Goal: Use online tool/utility: Utilize a website feature to perform a specific function

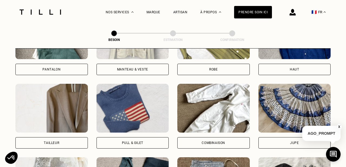
scroll to position [298, 0]
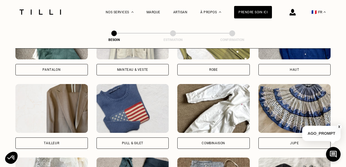
click at [212, 137] on div "Combinaison" at bounding box center [213, 142] width 72 height 11
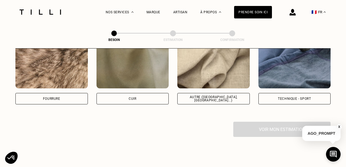
scroll to position [671, 0]
click at [233, 95] on div "Autre ([GEOGRAPHIC_DATA], [GEOGRAPHIC_DATA]...)" at bounding box center [213, 98] width 72 height 11
select select "FR"
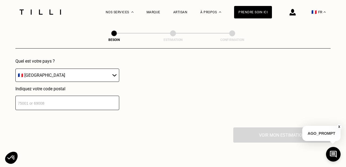
scroll to position [808, 0]
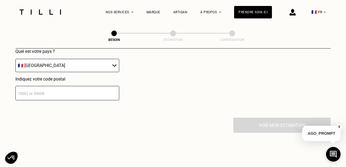
click at [96, 87] on input "number" at bounding box center [67, 93] width 104 height 14
type input "92300"
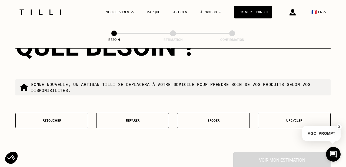
scroll to position [912, 0]
click at [58, 118] on p "Retoucher" at bounding box center [51, 120] width 67 height 4
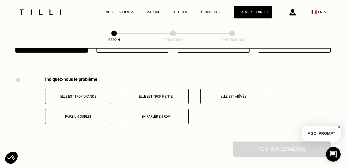
scroll to position [997, 0]
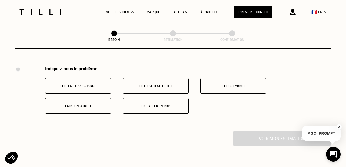
click at [104, 84] on p "Elle est trop grande" at bounding box center [78, 86] width 60 height 4
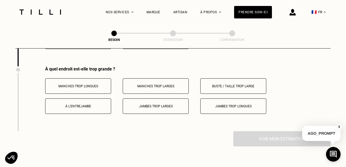
scroll to position [1062, 0]
click at [106, 84] on p "Manches trop longues" at bounding box center [78, 86] width 60 height 4
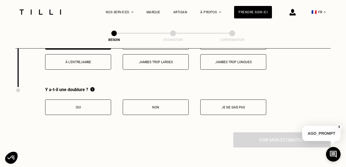
scroll to position [1106, 0]
click at [89, 105] on p "Oui" at bounding box center [78, 107] width 60 height 4
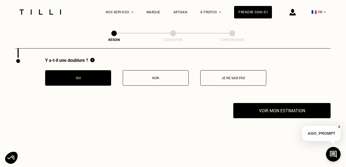
scroll to position [1146, 0]
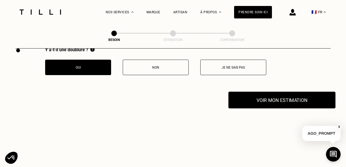
click at [261, 97] on button "Voir mon estimation" at bounding box center [282, 99] width 107 height 17
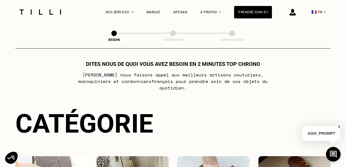
scroll to position [0, 0]
